Goal: Task Accomplishment & Management: Use online tool/utility

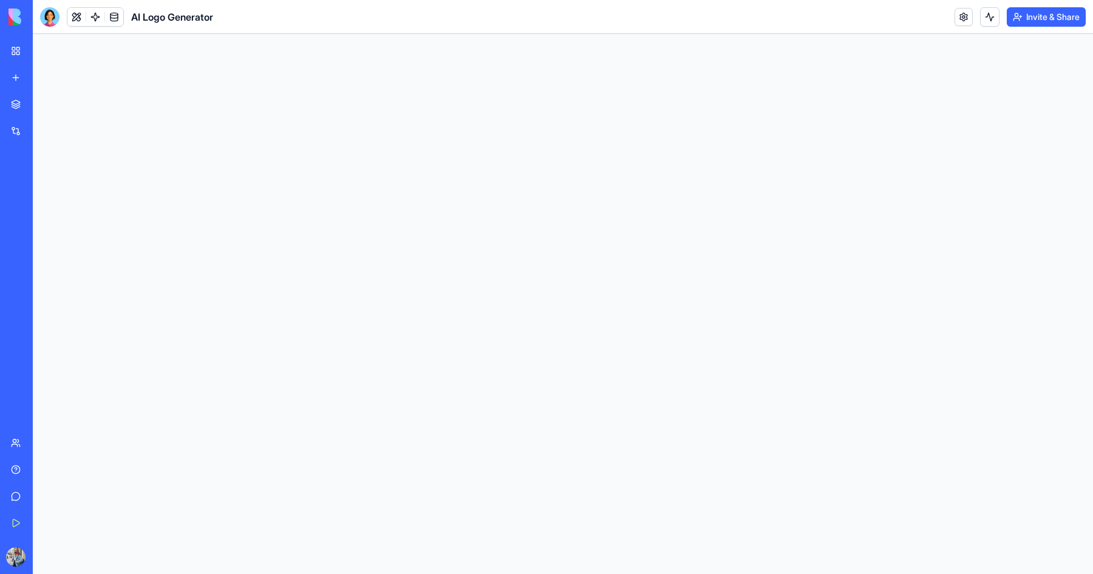
select select "**********"
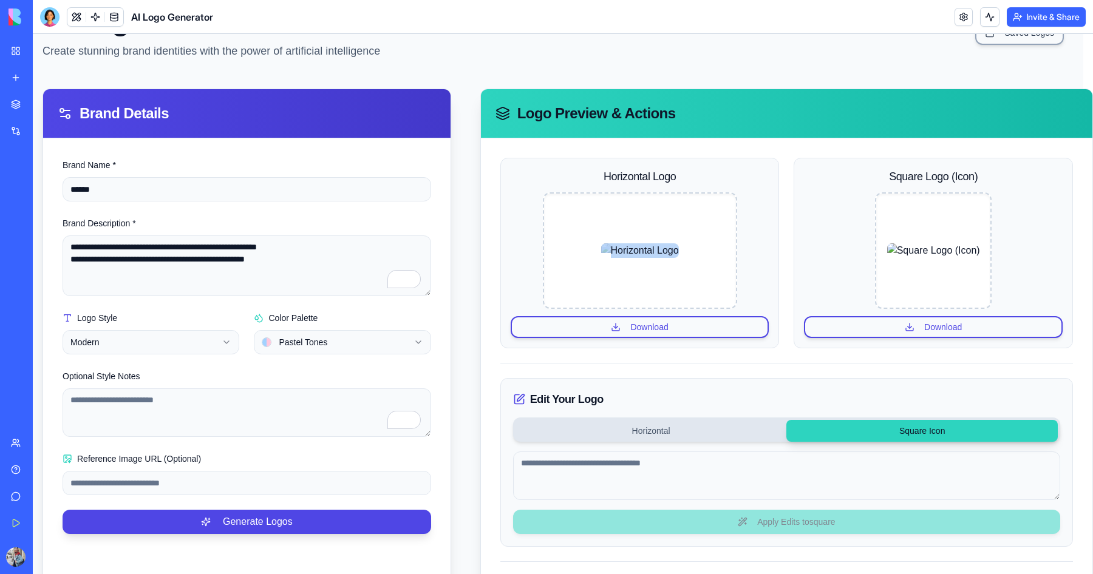
scroll to position [69, 9]
click at [755, 279] on div "Horizontal Logo Download" at bounding box center [640, 253] width 279 height 191
click at [938, 327] on button "Download" at bounding box center [933, 327] width 259 height 22
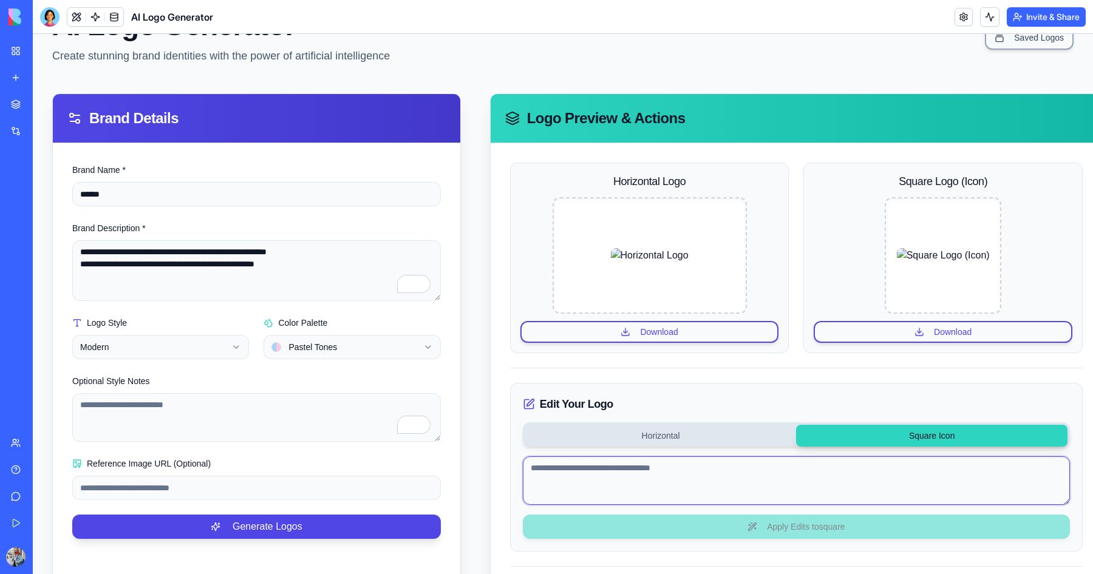
scroll to position [64, 2]
click at [597, 471] on textarea at bounding box center [793, 481] width 547 height 49
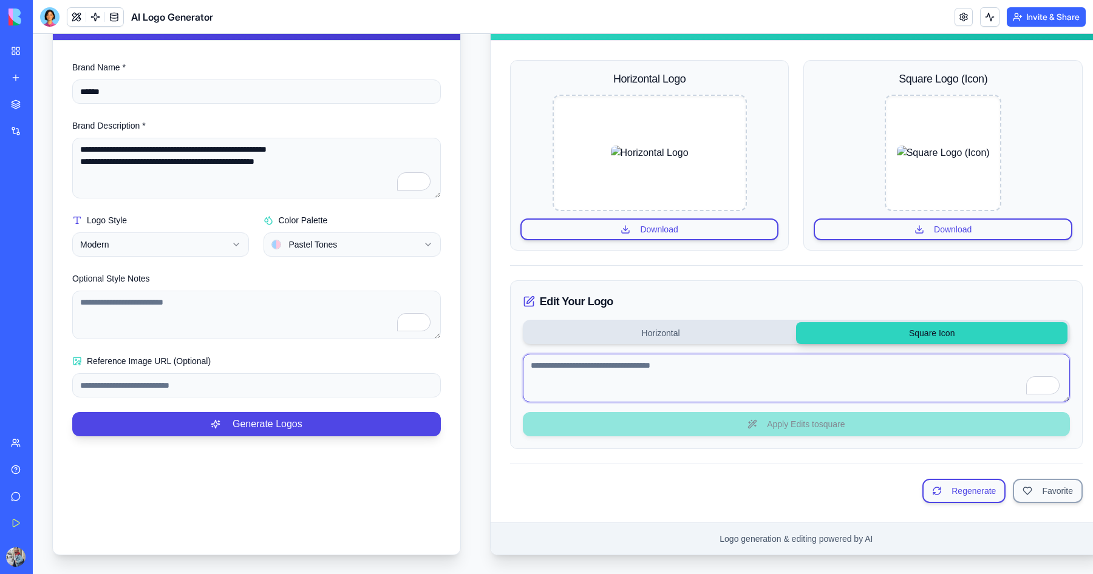
scroll to position [168, 0]
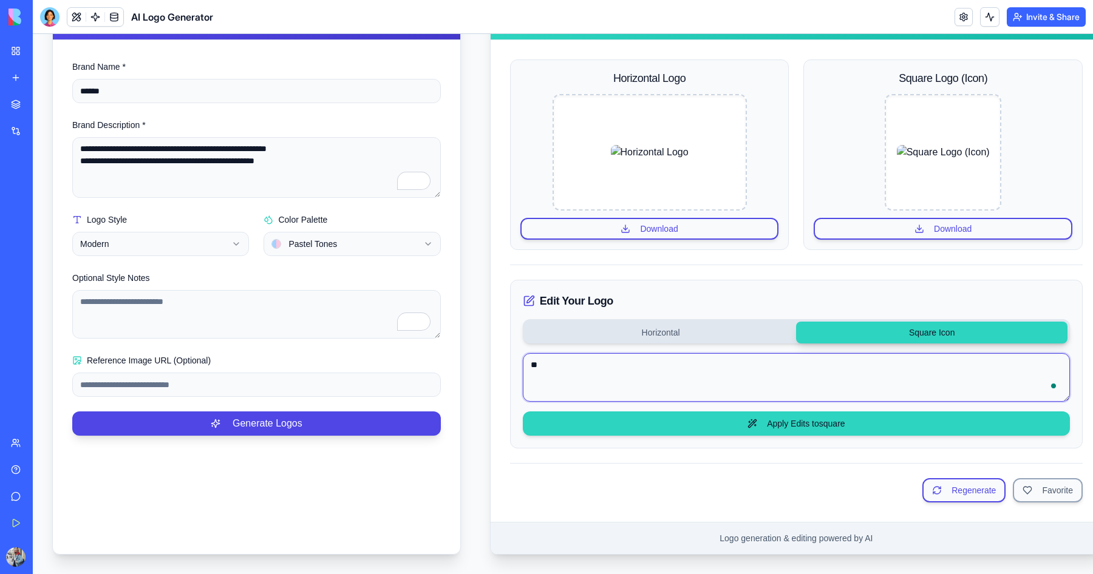
type textarea "*"
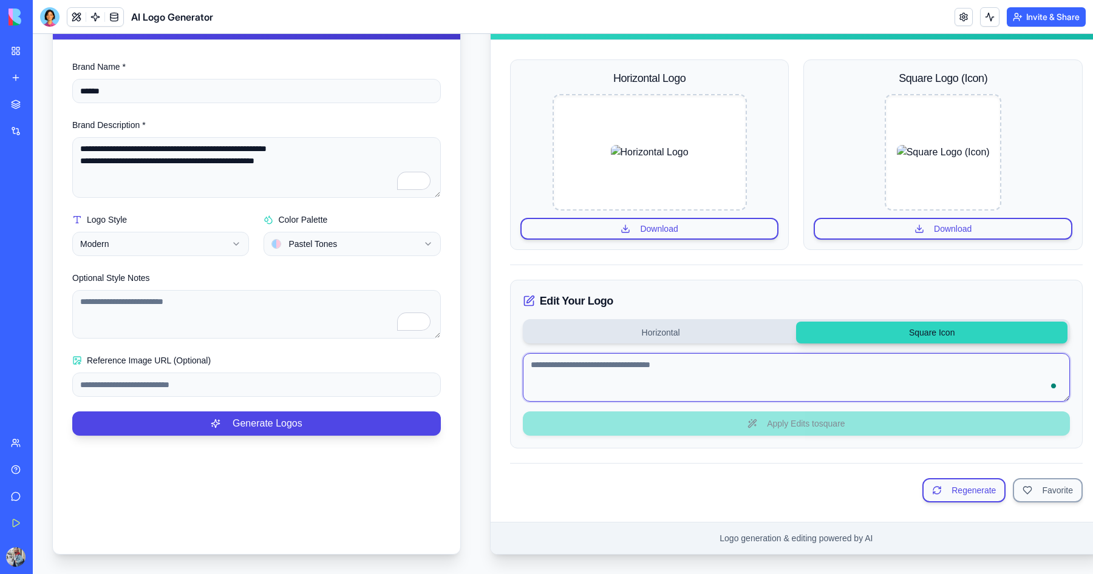
type textarea "*"
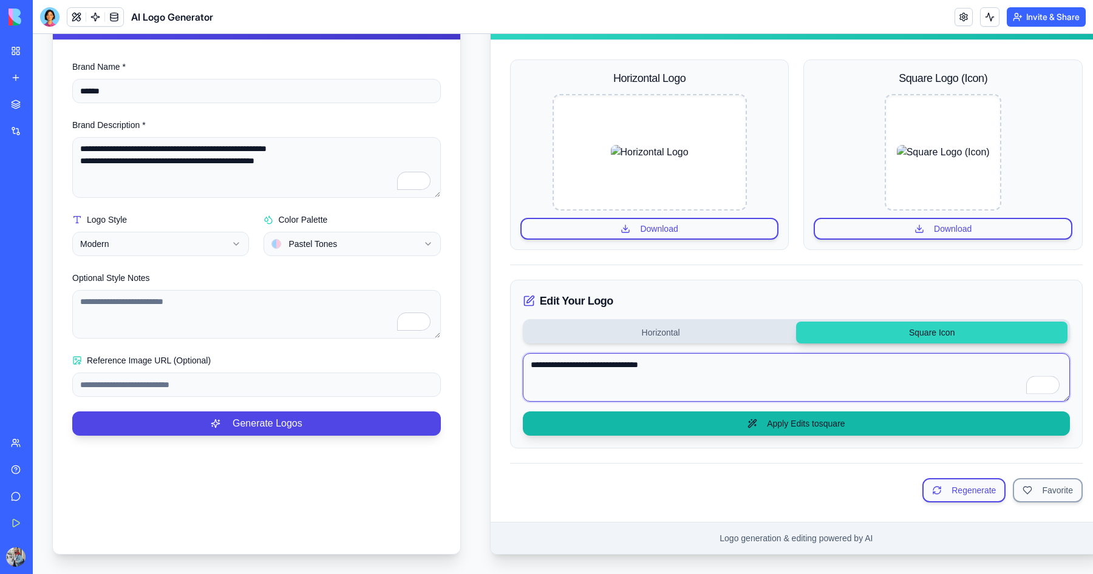
type textarea "**********"
click at [787, 424] on button "Apply Edits to square" at bounding box center [796, 424] width 547 height 24
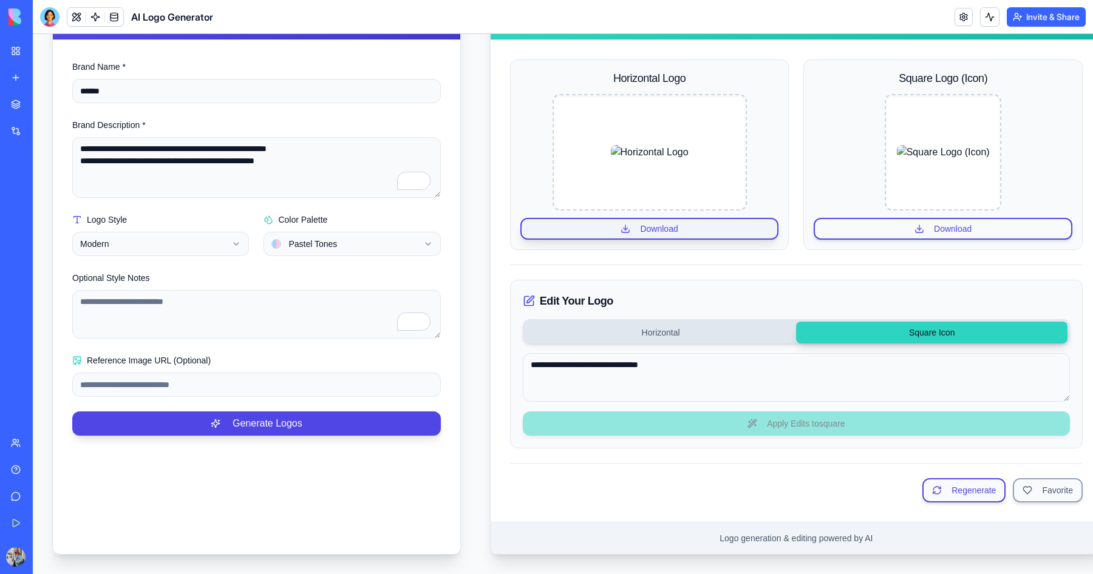
click at [641, 228] on button "Download" at bounding box center [649, 229] width 259 height 22
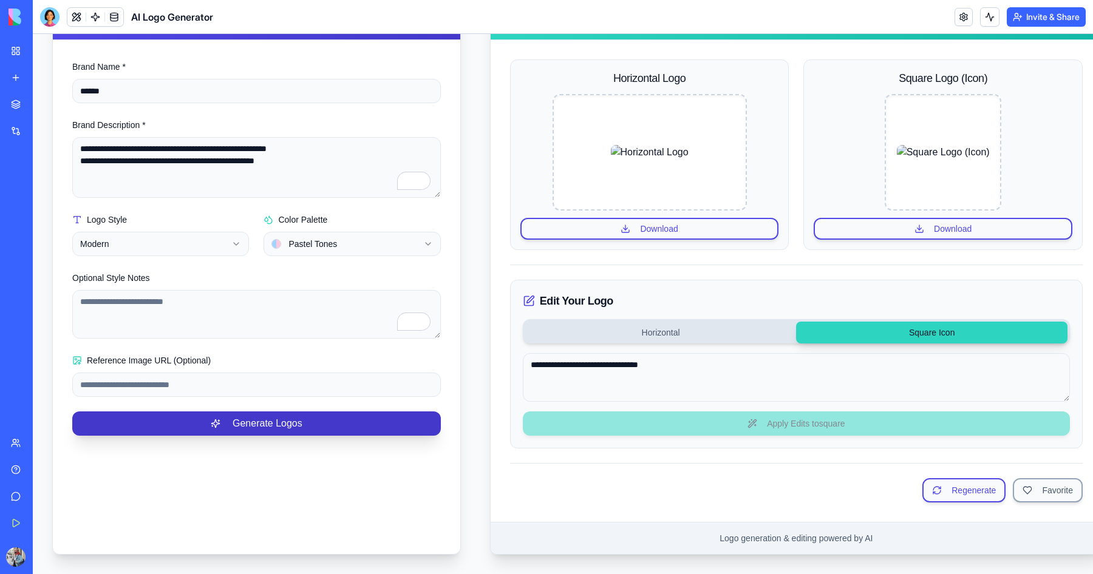
drag, startPoint x: 206, startPoint y: 440, endPoint x: 223, endPoint y: 412, distance: 32.4
click at [207, 438] on div "**********" at bounding box center [256, 247] width 407 height 415
click at [223, 412] on button "Generate Logos" at bounding box center [256, 424] width 369 height 24
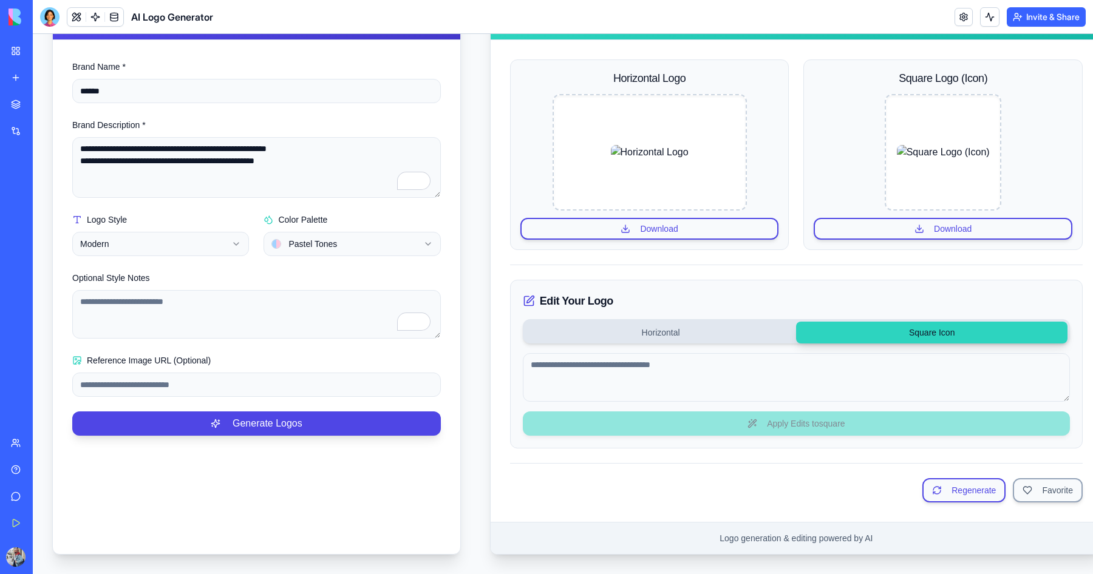
click at [56, 22] on div at bounding box center [49, 16] width 19 height 19
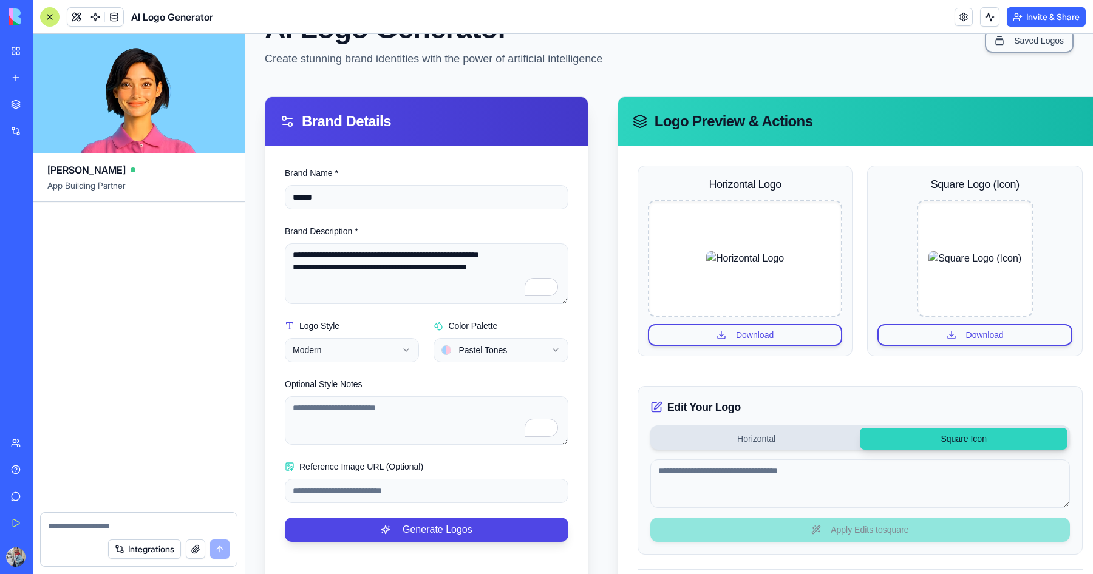
scroll to position [54, 0]
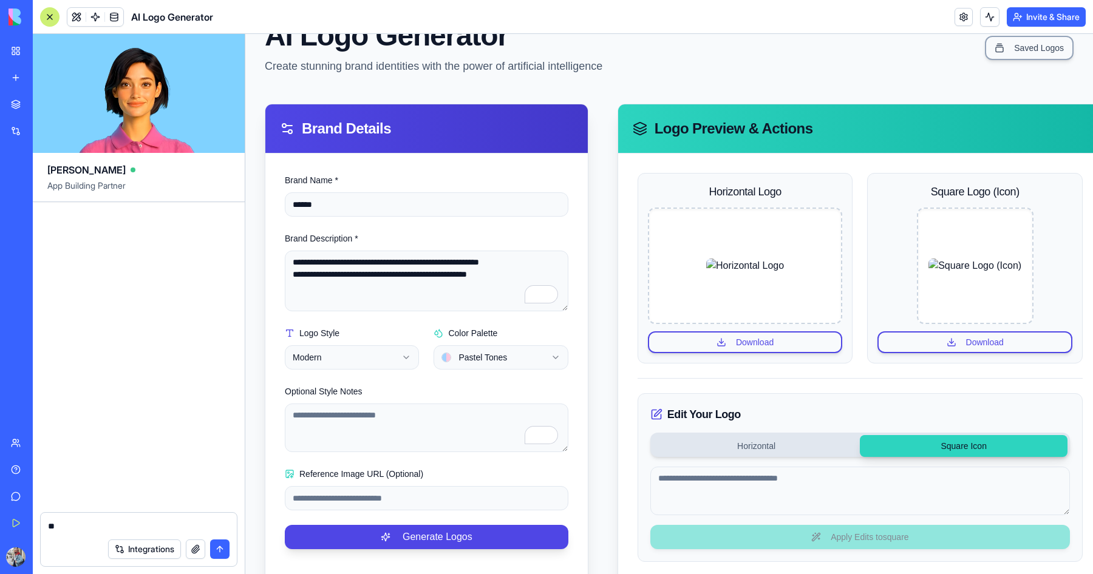
type textarea "*"
type textarea "**********"
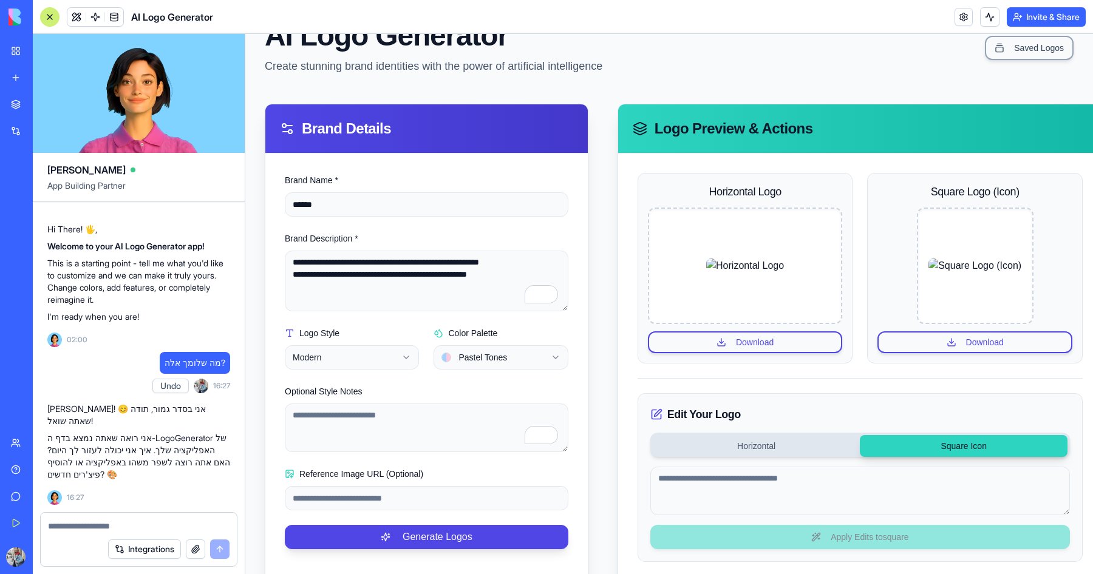
click at [98, 520] on div at bounding box center [139, 522] width 196 height 19
click at [91, 525] on textarea at bounding box center [139, 526] width 182 height 12
click at [45, 56] on div "My Workspace" at bounding box center [37, 51] width 16 height 12
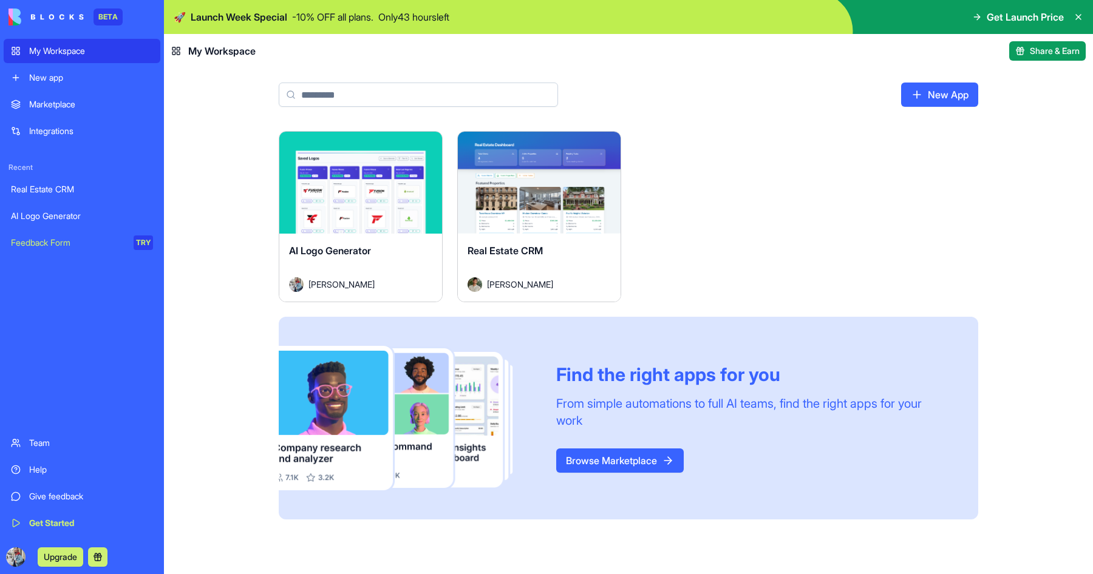
click at [378, 239] on div "AI Logo Generator Ziv Menahemof" at bounding box center [360, 268] width 163 height 68
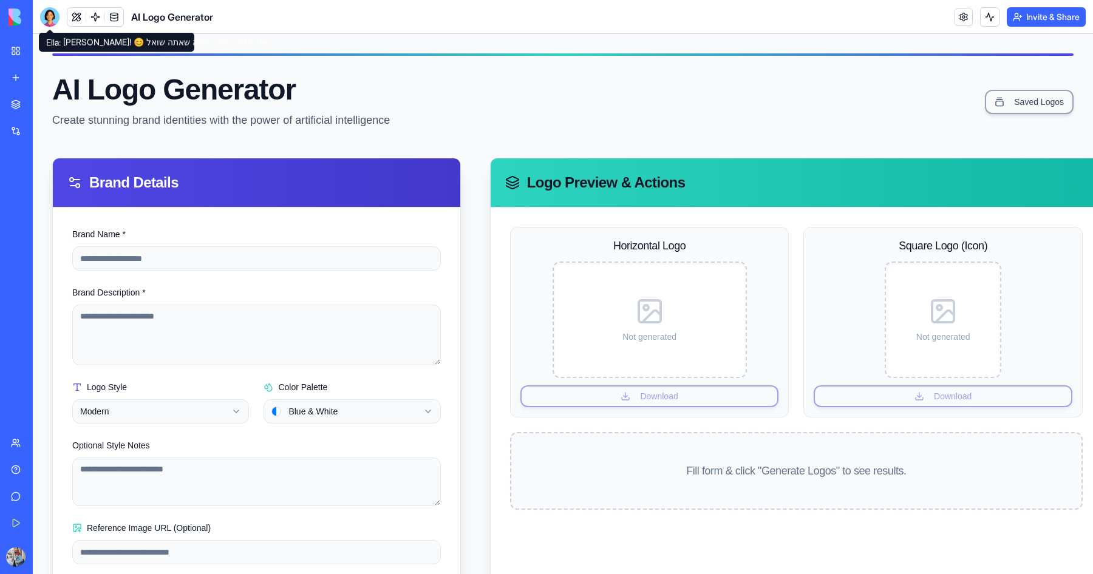
click at [41, 13] on div at bounding box center [49, 16] width 19 height 19
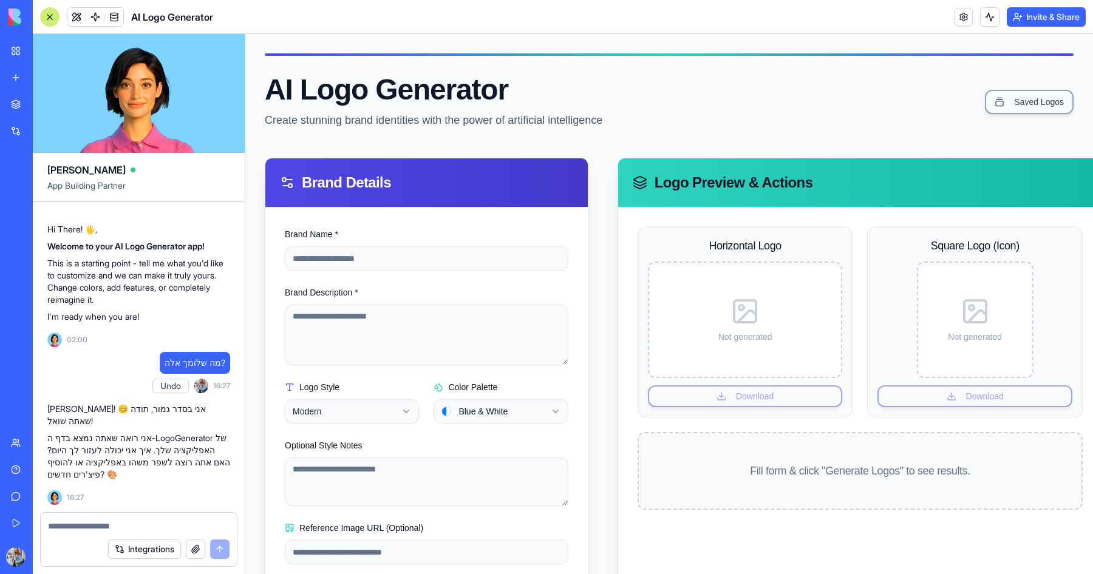
click at [42, 13] on div at bounding box center [49, 16] width 19 height 19
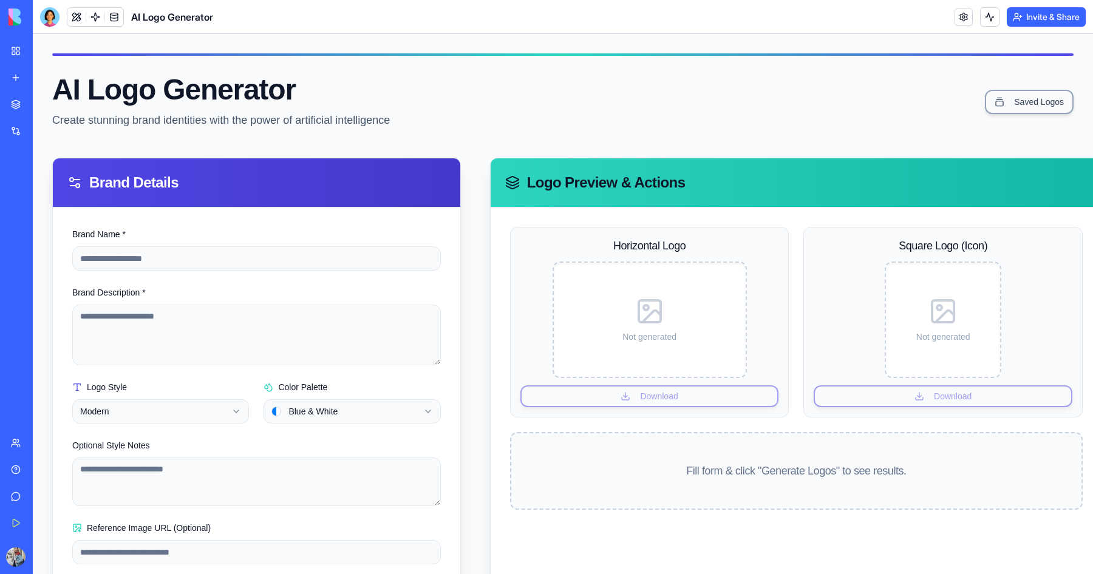
click at [42, 13] on div at bounding box center [49, 16] width 19 height 19
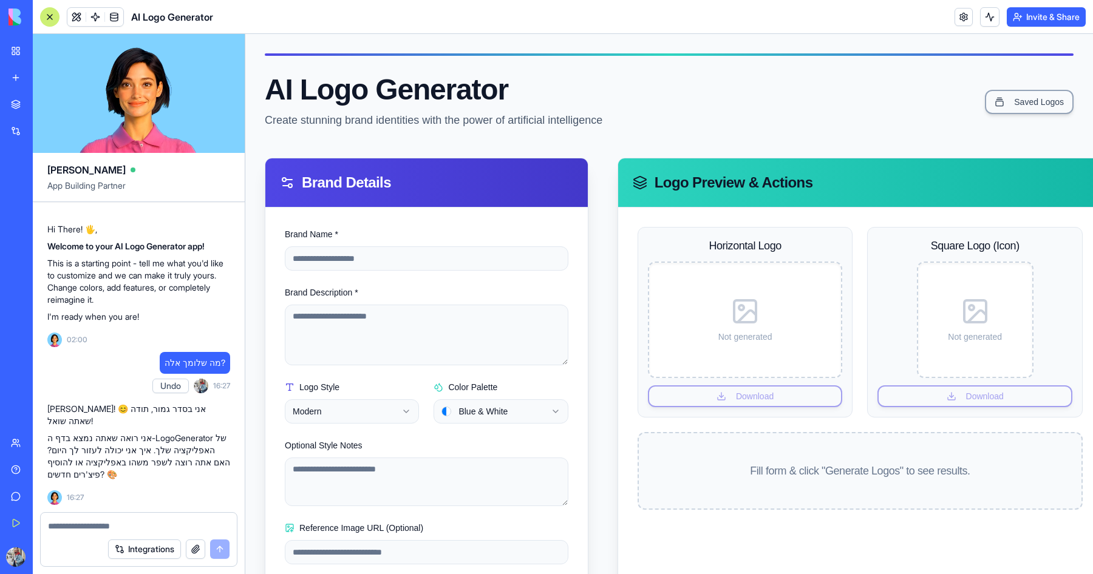
click at [42, 13] on div at bounding box center [49, 16] width 19 height 19
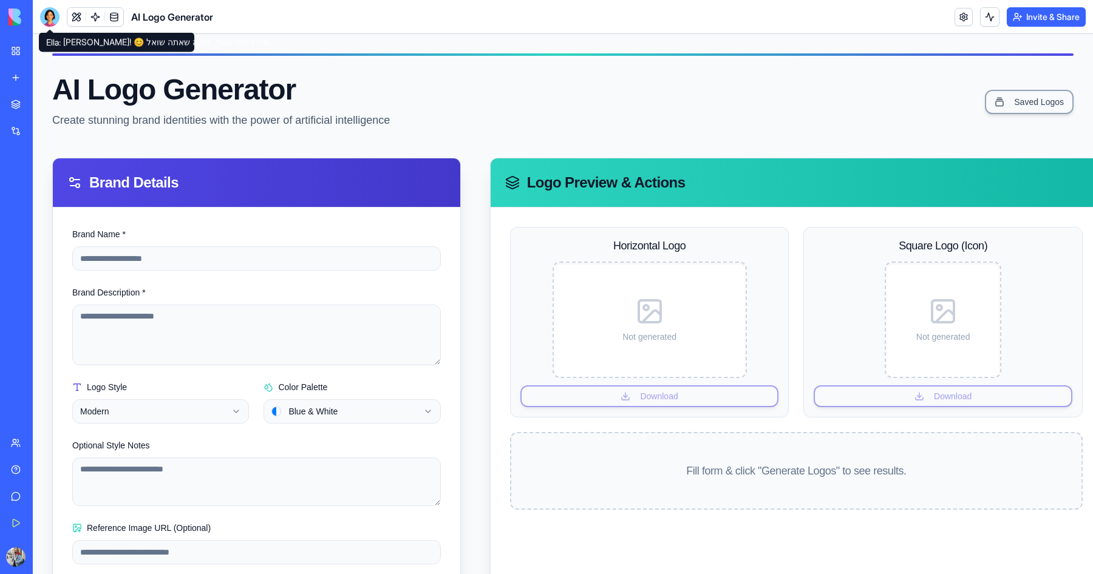
click at [56, 18] on div at bounding box center [49, 16] width 19 height 19
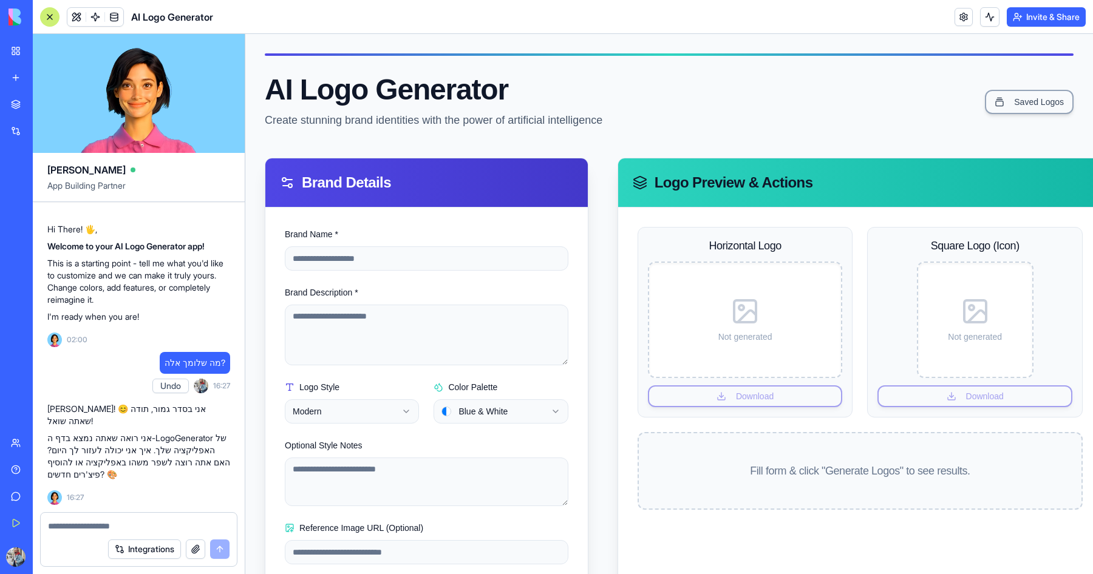
click at [56, 18] on div at bounding box center [49, 16] width 19 height 19
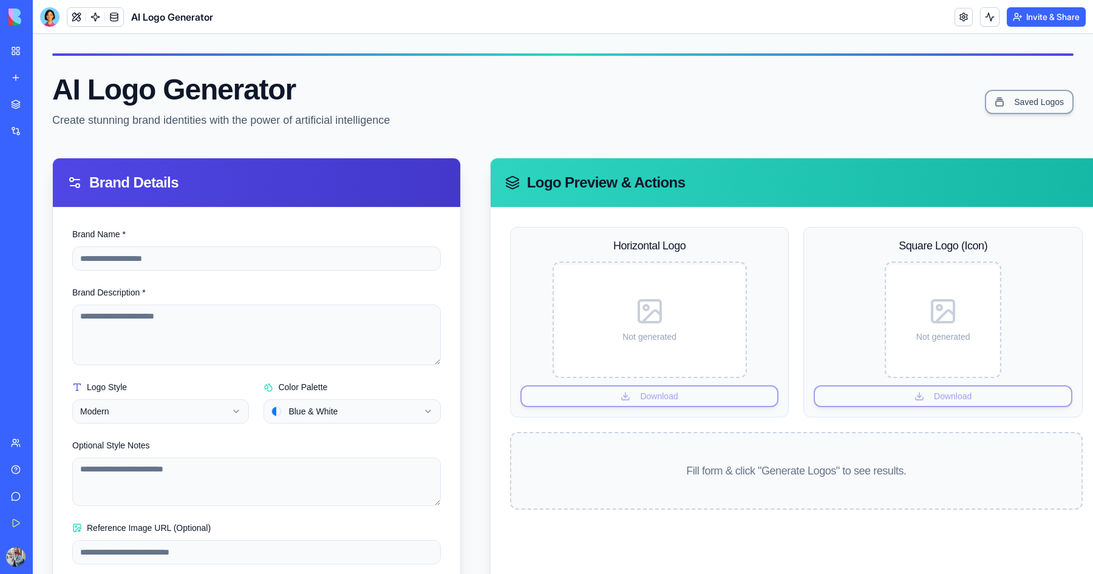
click at [56, 18] on div at bounding box center [49, 16] width 19 height 19
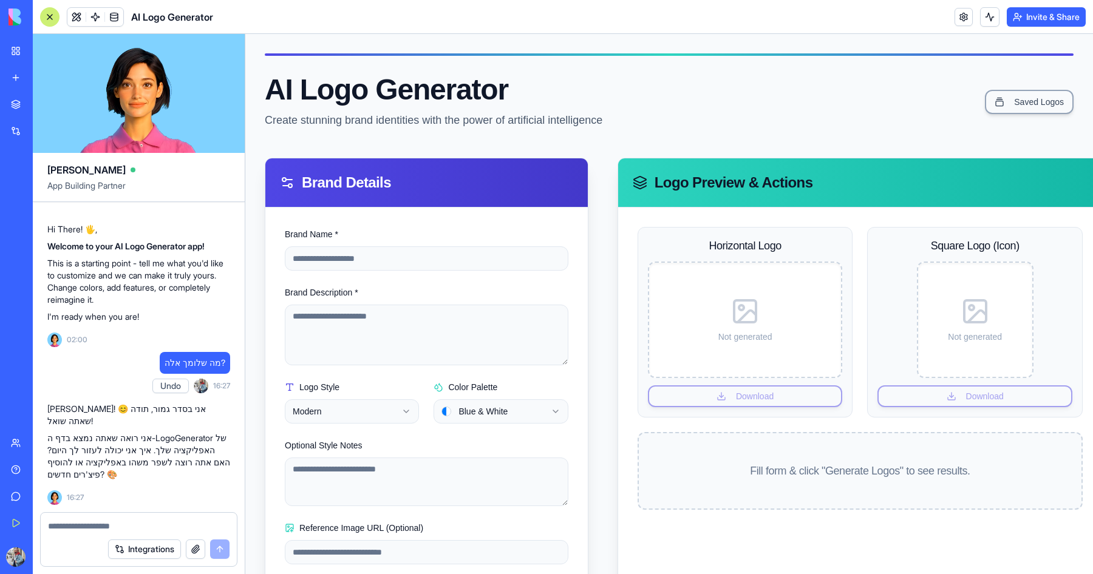
click at [87, 520] on textarea at bounding box center [139, 526] width 182 height 12
paste textarea "**********"
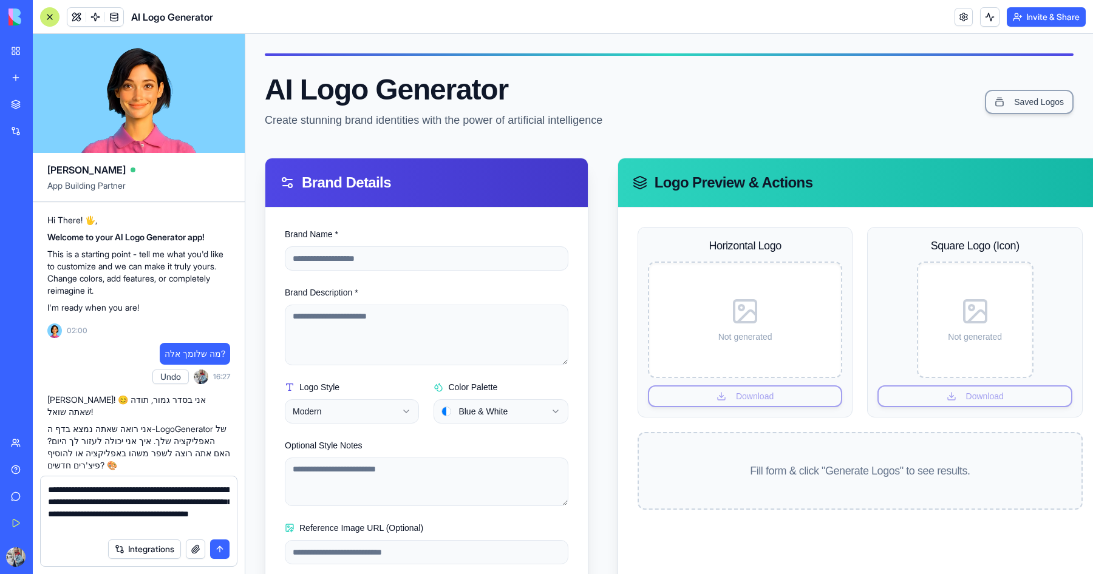
type textarea "**********"
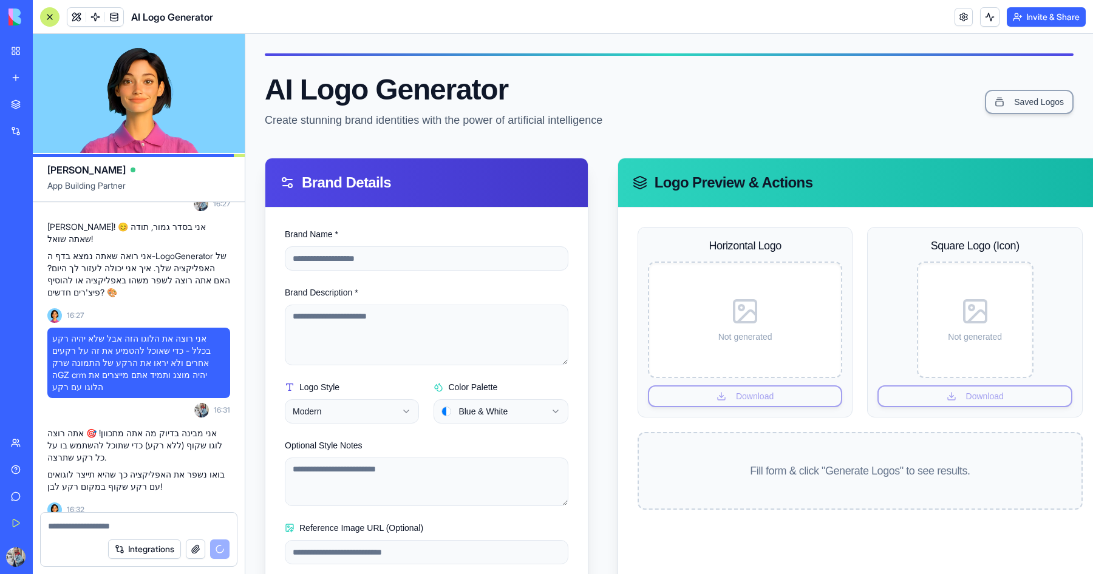
scroll to position [195, 0]
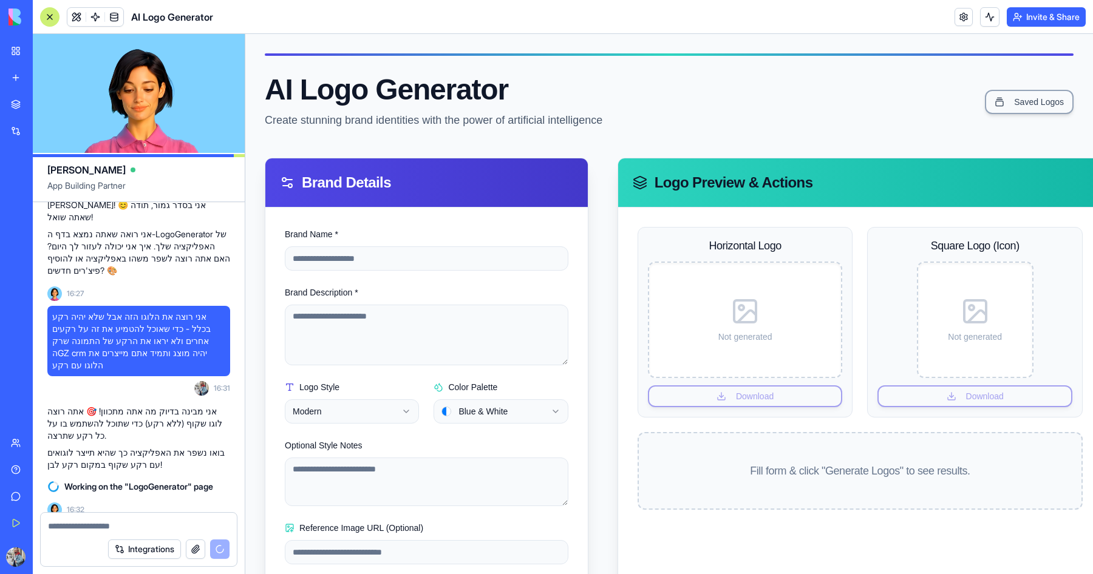
click at [154, 551] on button "Integrations" at bounding box center [144, 549] width 73 height 19
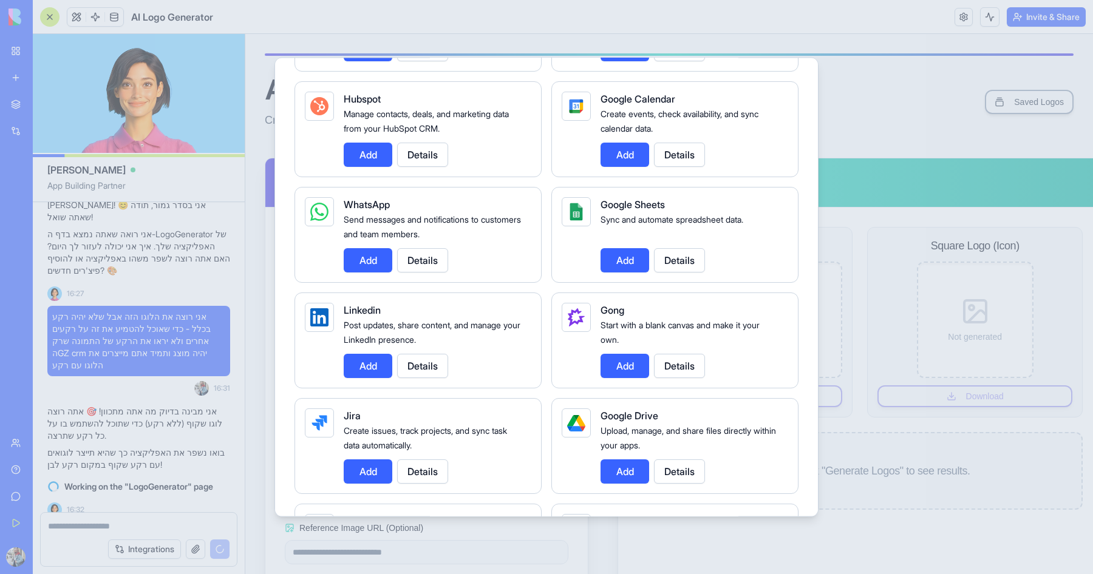
scroll to position [0, 0]
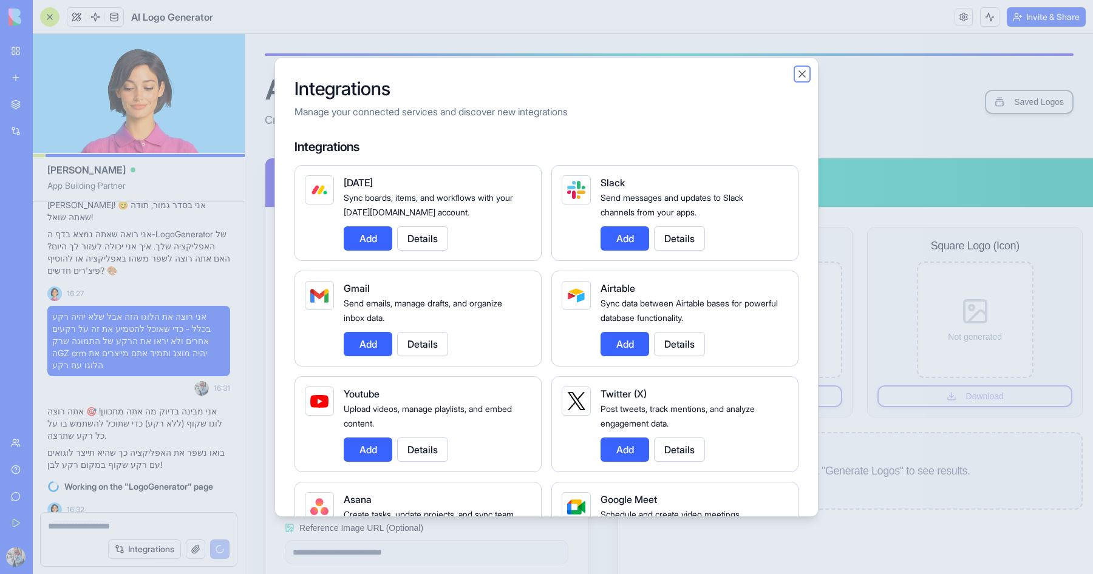
click at [802, 72] on button "Close" at bounding box center [802, 74] width 12 height 12
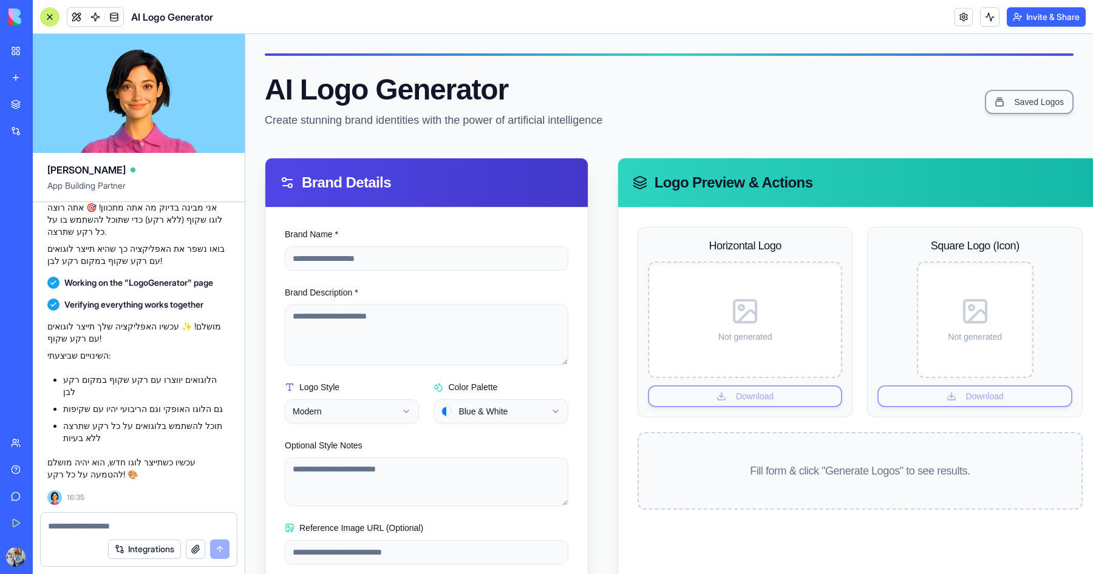
scroll to position [508, 0]
